Goal: Task Accomplishment & Management: Manage account settings

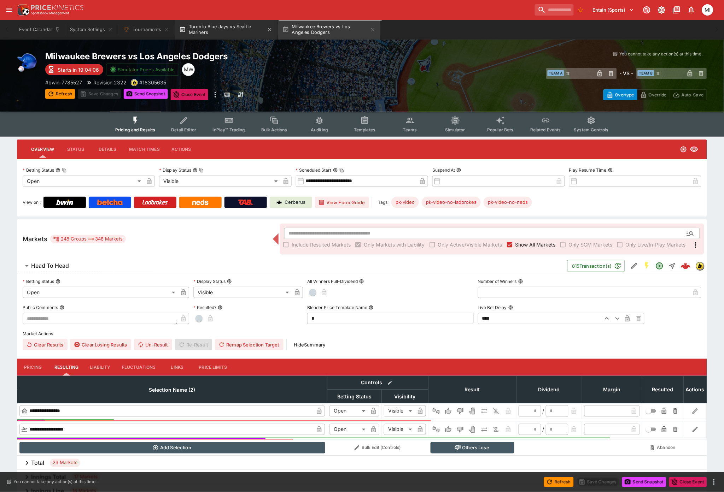
click at [220, 30] on button "Toronto Blue Jays vs Seattle Mariners" at bounding box center [226, 30] width 102 height 20
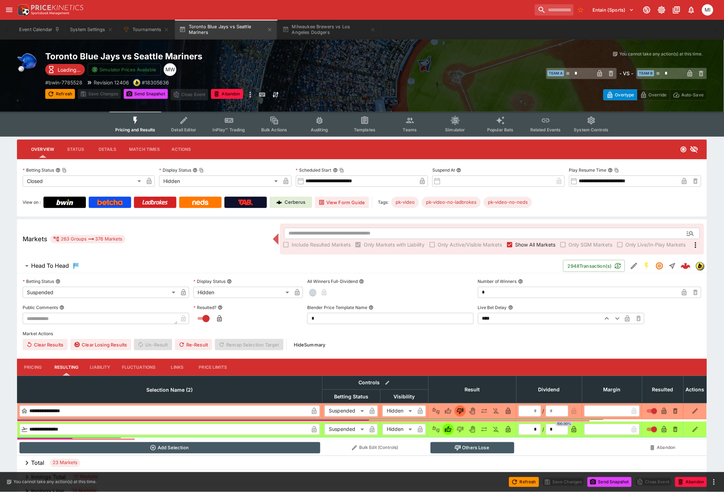
click at [529, 243] on span "Show All Markets" at bounding box center [535, 244] width 40 height 7
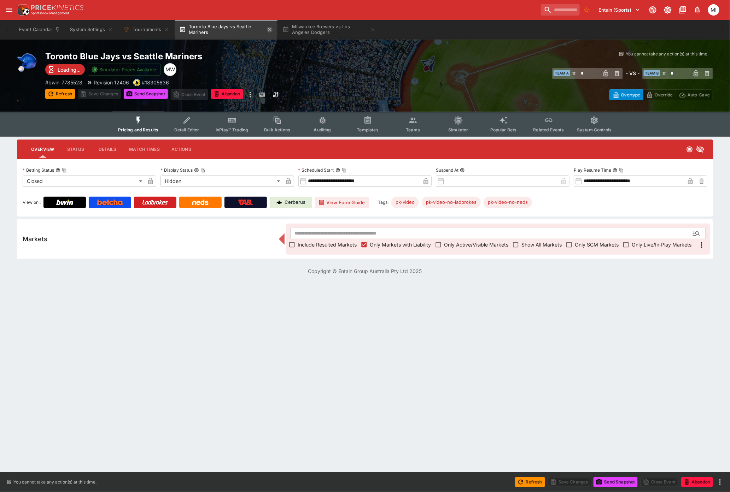
click at [269, 29] on icon "button" at bounding box center [270, 30] width 6 height 6
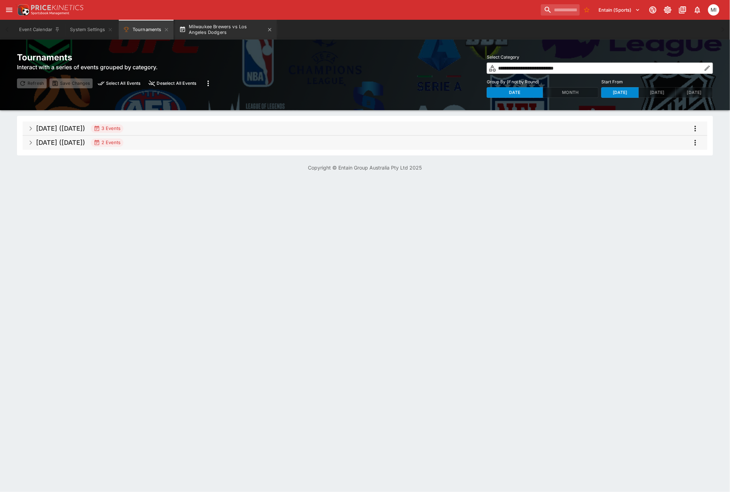
click at [218, 32] on button "Milwaukee Brewers vs Los Angeles Dodgers" at bounding box center [226, 30] width 102 height 20
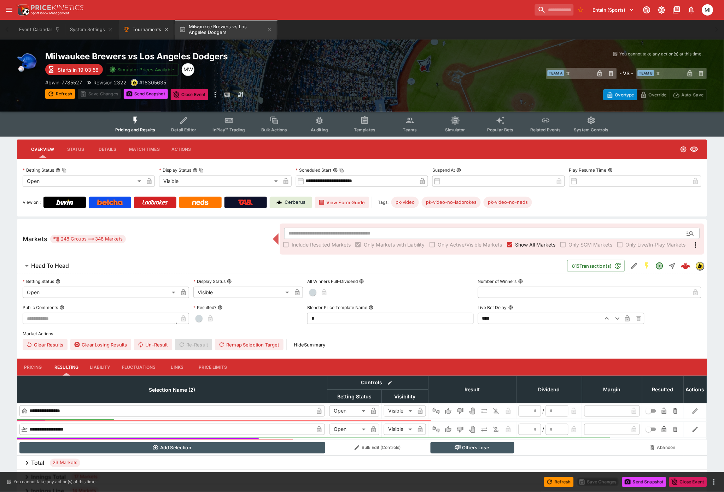
click at [146, 28] on button "Tournaments" at bounding box center [146, 30] width 55 height 20
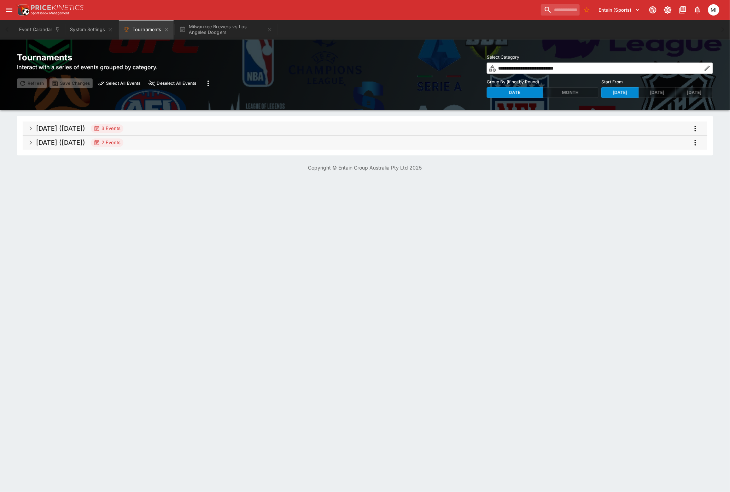
click at [81, 128] on h5 "[DATE] ([DATE])" at bounding box center [60, 128] width 49 height 8
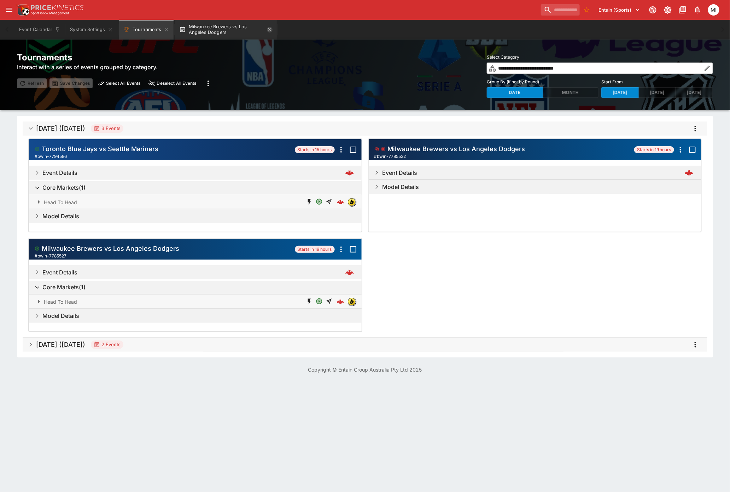
click at [269, 30] on icon "button" at bounding box center [269, 29] width 3 height 3
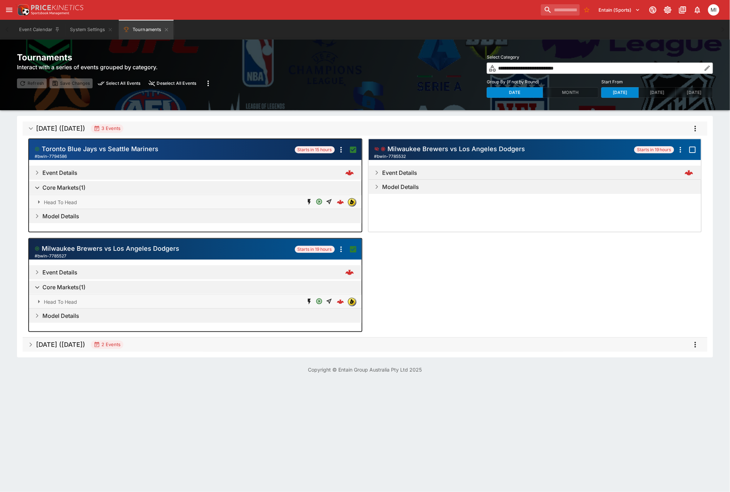
click at [697, 130] on icon "more" at bounding box center [695, 128] width 8 height 8
click at [678, 200] on li "Open selected events" at bounding box center [683, 199] width 83 height 11
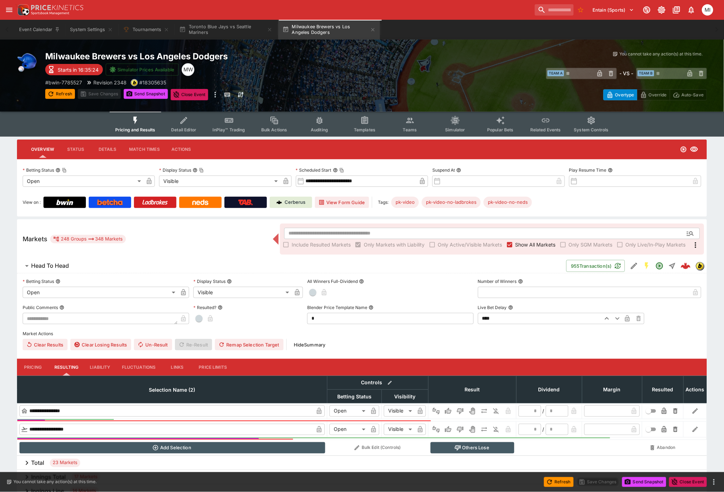
click at [12, 12] on icon "open drawer" at bounding box center [9, 10] width 8 height 8
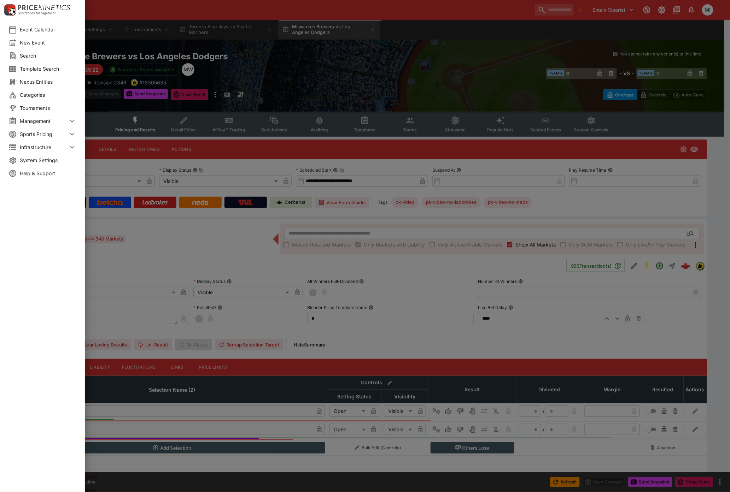
click at [39, 132] on span "Sports Pricing" at bounding box center [44, 133] width 48 height 7
click at [41, 123] on span "Management" at bounding box center [44, 120] width 48 height 7
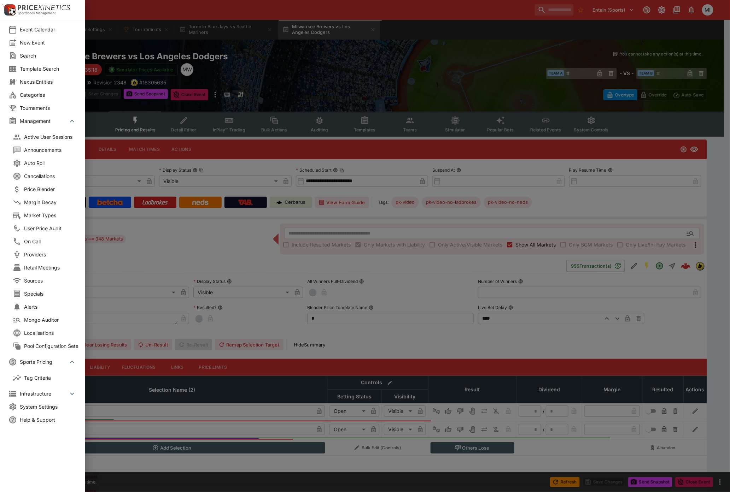
click at [48, 215] on span "Market Types" at bounding box center [52, 215] width 57 height 7
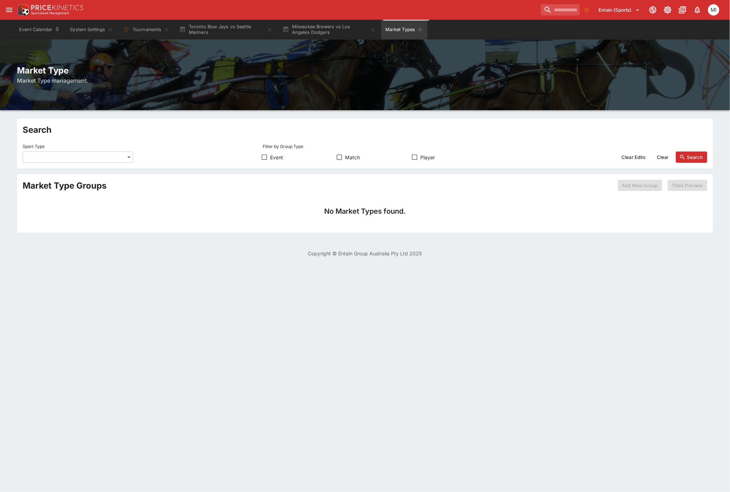
click at [96, 161] on body "Entain (Sports) 0 MI Event Calendar System Settings Tournaments Toronto Blue Ja…" at bounding box center [365, 133] width 730 height 266
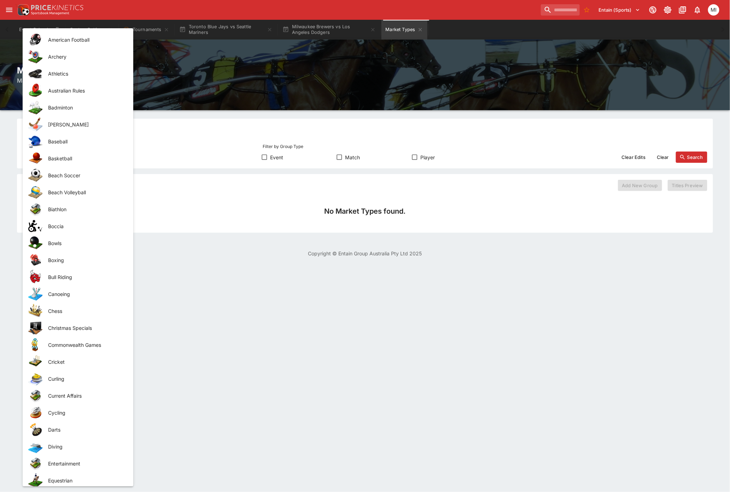
click at [415, 158] on div at bounding box center [365, 246] width 730 height 492
click at [104, 161] on body "Entain (Sports) 0 MI Event Calendar System Settings Tournaments Toronto Blue Ja…" at bounding box center [365, 133] width 730 height 266
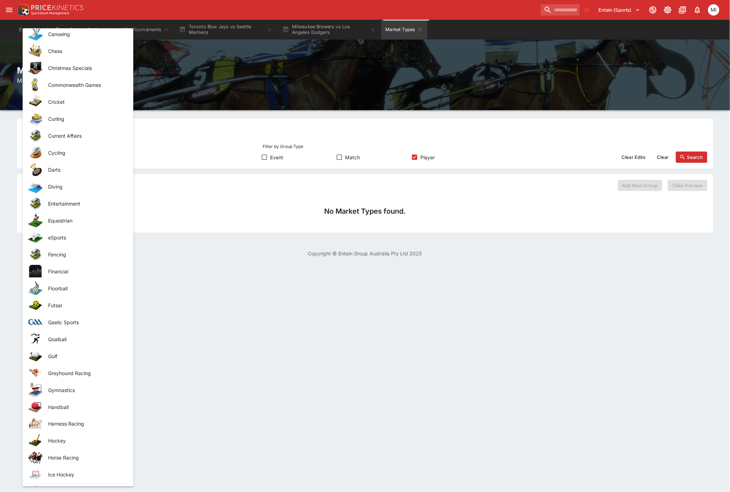
scroll to position [275, 0]
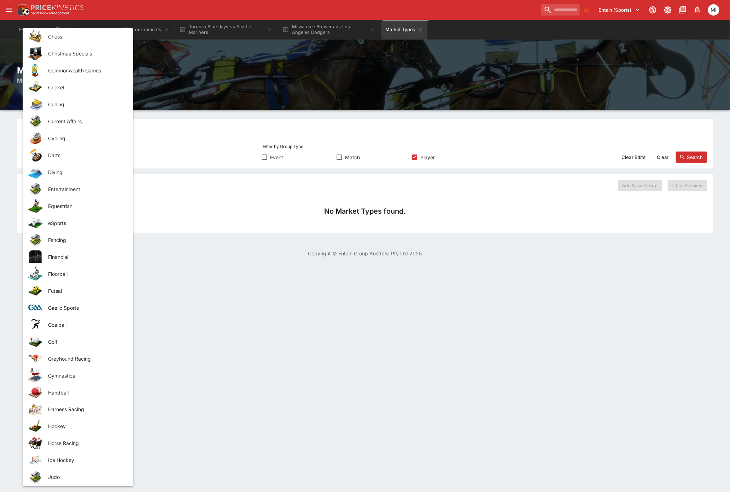
click at [63, 457] on span "Ice Hockey" at bounding box center [85, 460] width 74 height 7
type input "**********"
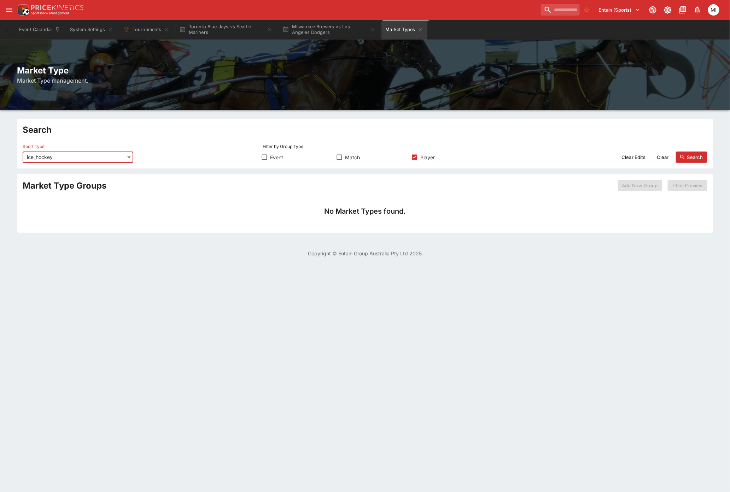
click at [694, 157] on button "Search" at bounding box center [691, 157] width 31 height 11
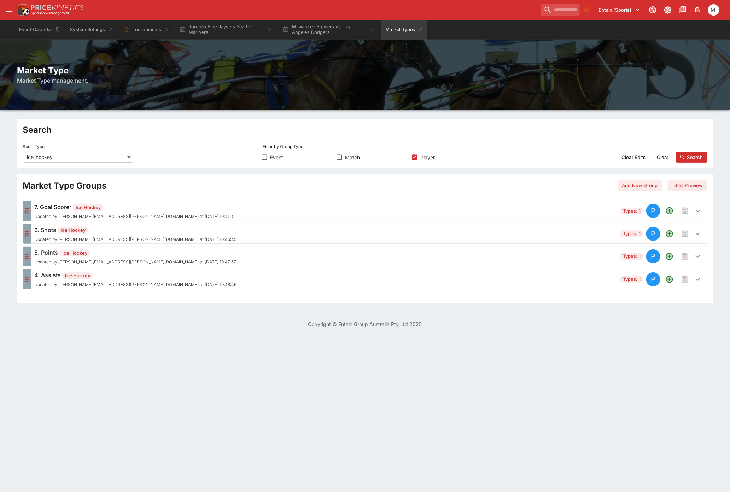
click at [699, 234] on icon "button" at bounding box center [698, 234] width 8 height 8
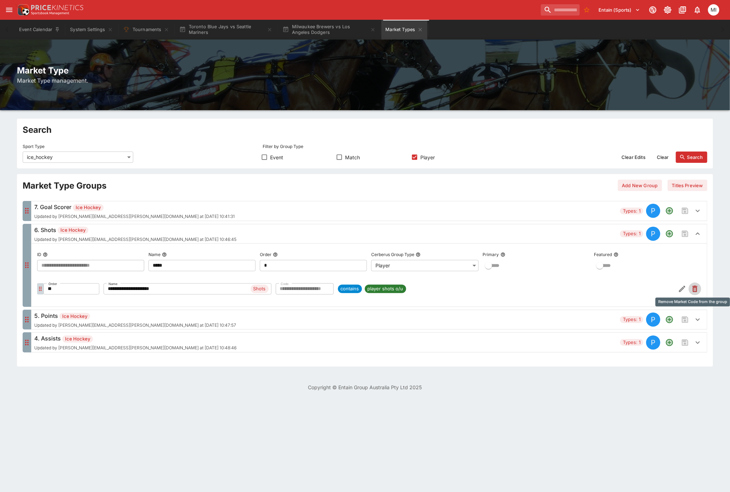
click at [695, 291] on icon "Remove Market Code from the group" at bounding box center [695, 290] width 3 height 4
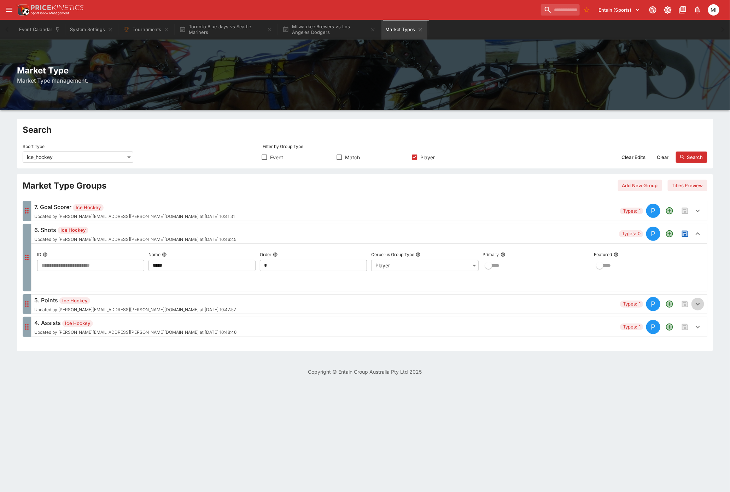
click at [699, 306] on icon "button" at bounding box center [698, 304] width 8 height 8
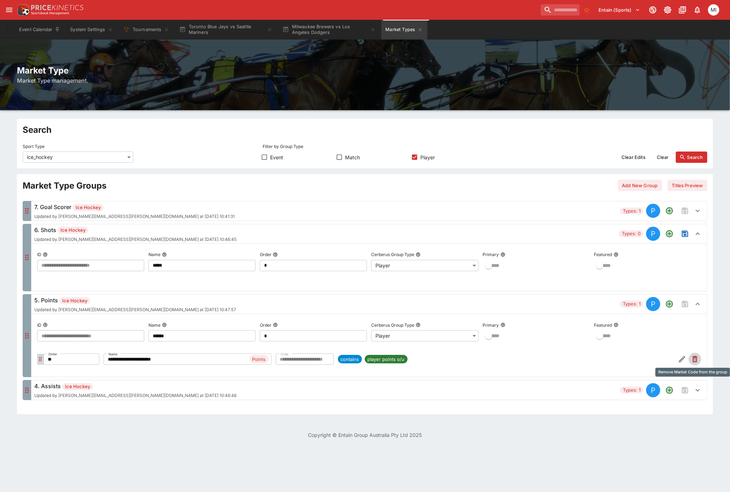
click at [696, 362] on icon "Remove Market Code from the group" at bounding box center [695, 360] width 3 height 4
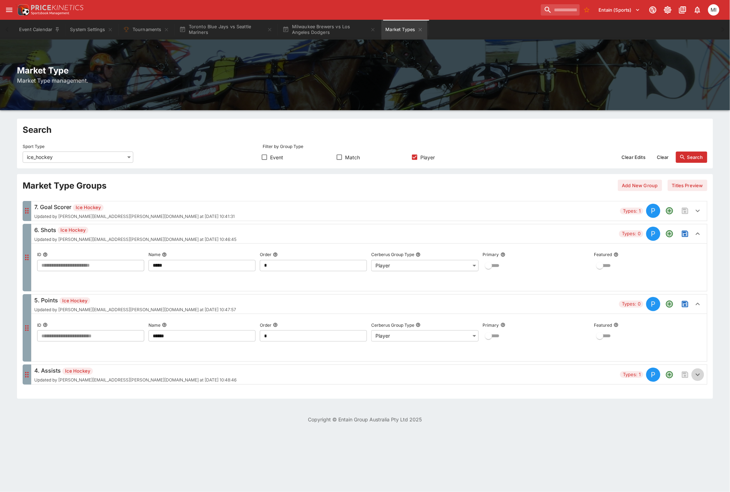
click at [699, 375] on icon "button" at bounding box center [698, 375] width 8 height 8
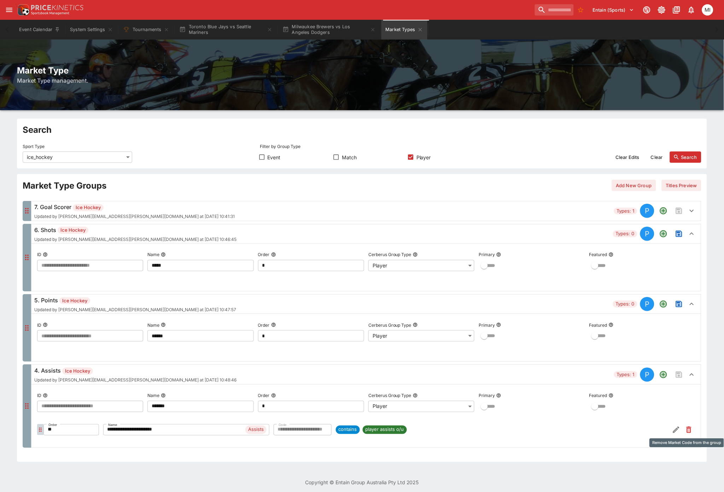
click at [688, 430] on icon "Remove Market Code from the group" at bounding box center [689, 431] width 3 height 4
